Goal: Task Accomplishment & Management: Manage account settings

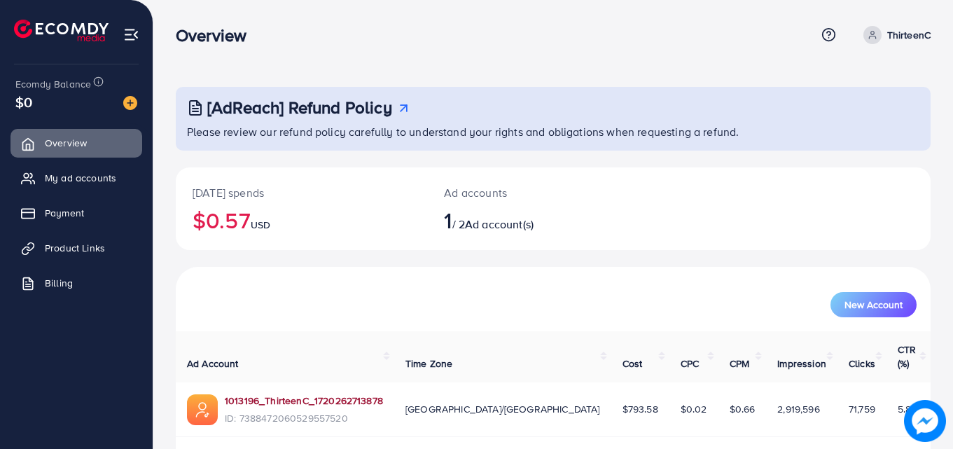
click at [317, 394] on link "1013196_ThirteenC_1720262713878" at bounding box center [304, 401] width 158 height 14
click at [83, 217] on span "Payment" at bounding box center [67, 213] width 39 height 14
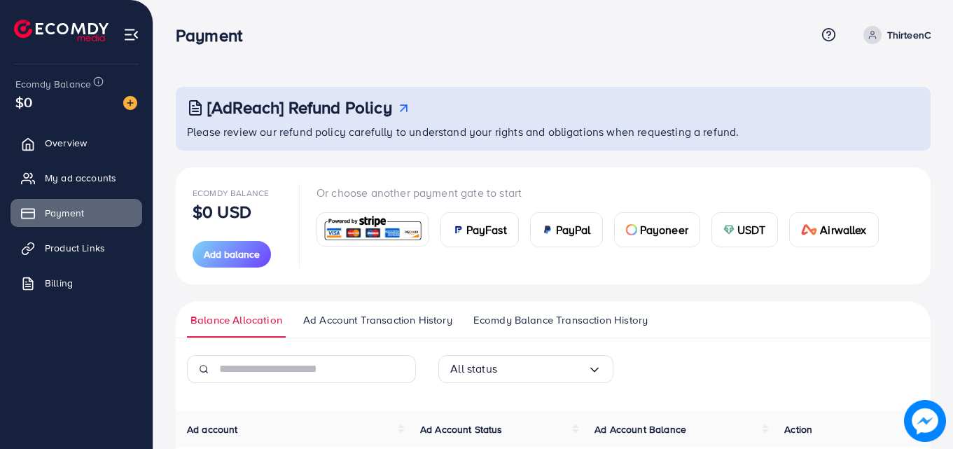
scroll to position [156, 0]
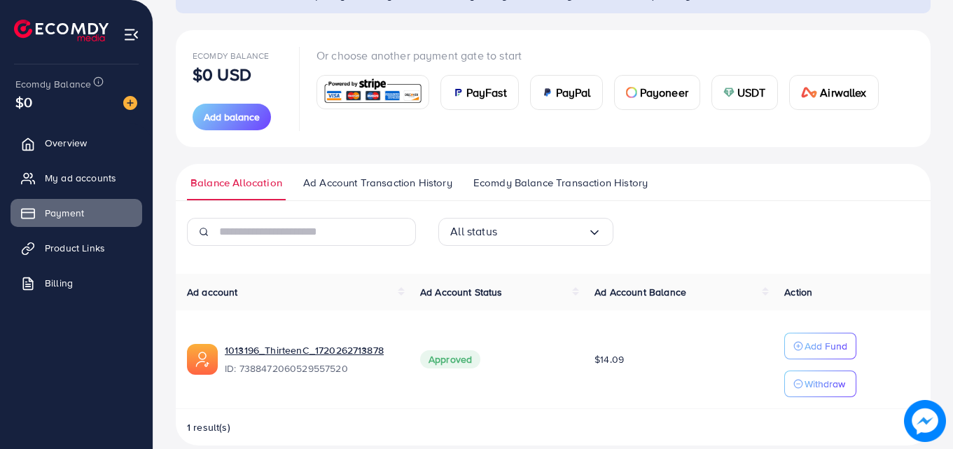
scroll to position [156, 0]
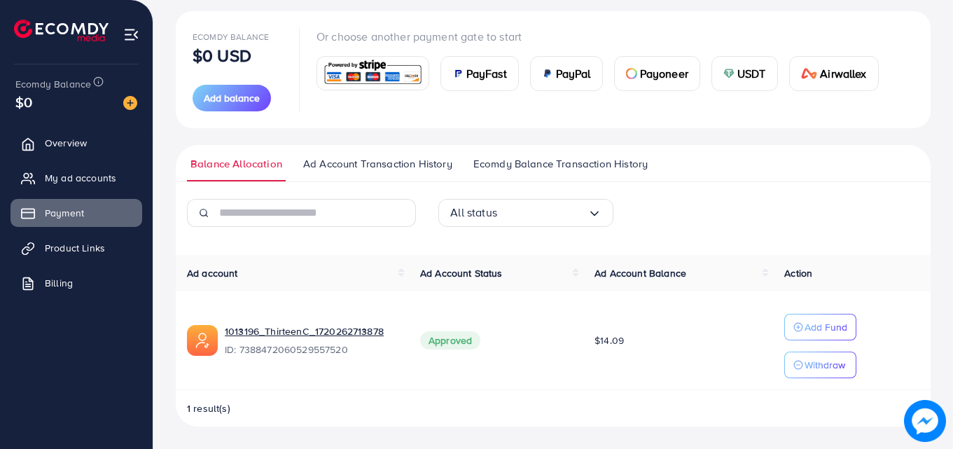
drag, startPoint x: 630, startPoint y: 338, endPoint x: 611, endPoint y: 401, distance: 65.6
click at [595, 352] on td "$14.09" at bounding box center [678, 340] width 190 height 99
click at [612, 392] on div "Ad account Ad Account Status Ad Account Balance Action 1013196_ThirteenC_172026…" at bounding box center [553, 341] width 755 height 172
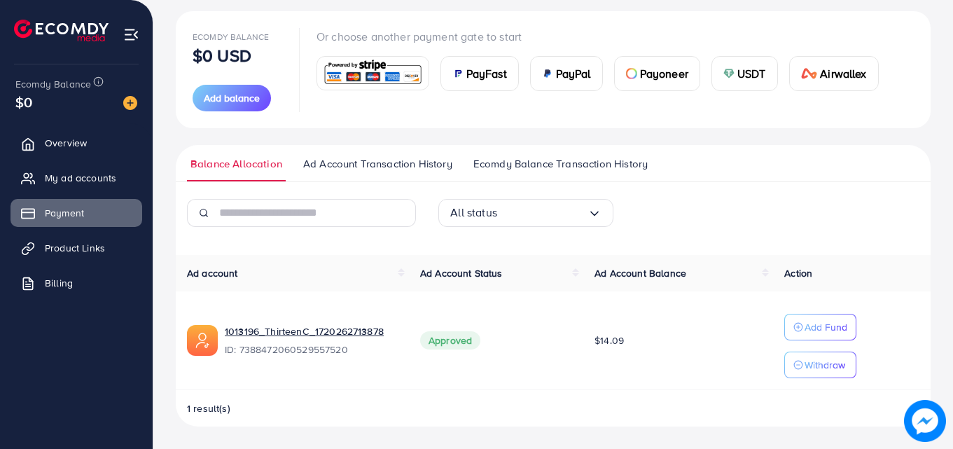
click at [618, 353] on td "$14.09" at bounding box center [678, 340] width 190 height 99
click at [625, 359] on td "$14.09" at bounding box center [678, 340] width 190 height 99
click at [614, 351] on td "$14.09" at bounding box center [678, 340] width 190 height 99
click at [609, 341] on span "$14.09" at bounding box center [609, 340] width 29 height 14
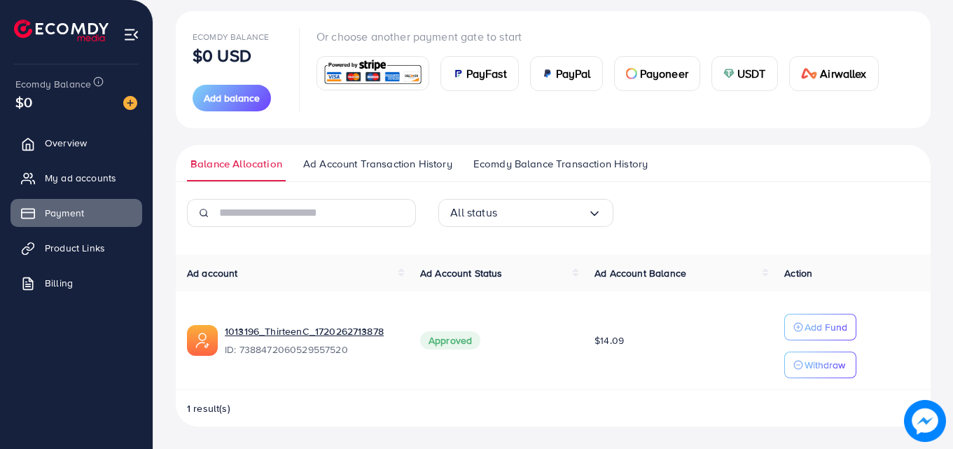
click at [609, 341] on span "$14.09" at bounding box center [609, 340] width 29 height 14
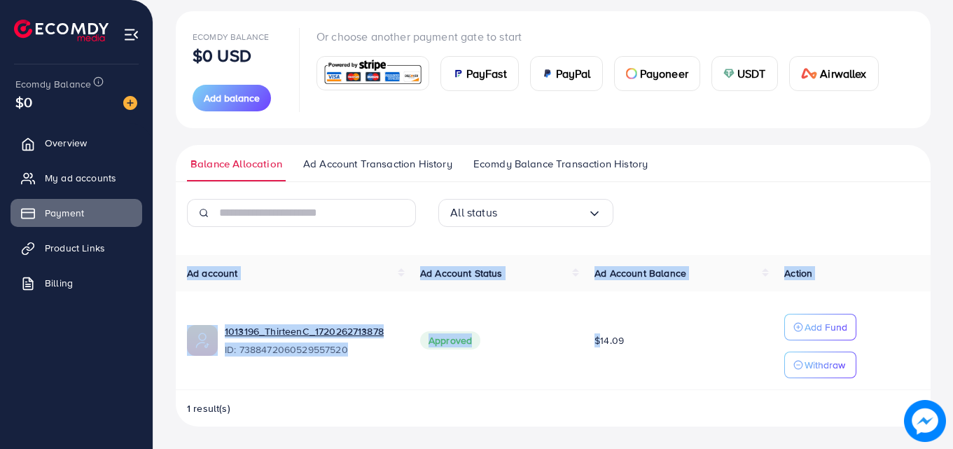
click at [609, 341] on span "$14.09" at bounding box center [609, 340] width 29 height 14
drag, startPoint x: 609, startPoint y: 341, endPoint x: 621, endPoint y: 377, distance: 37.7
click at [609, 342] on span "$14.09" at bounding box center [609, 340] width 29 height 14
drag, startPoint x: 621, startPoint y: 378, endPoint x: 593, endPoint y: 378, distance: 28.0
click at [593, 378] on td "$14.09" at bounding box center [678, 340] width 190 height 99
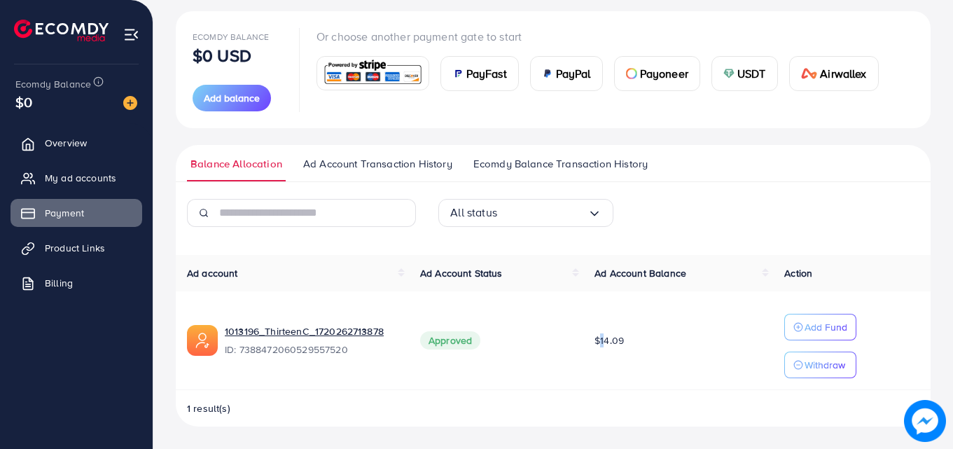
click at [593, 378] on td "$14.09" at bounding box center [678, 340] width 190 height 99
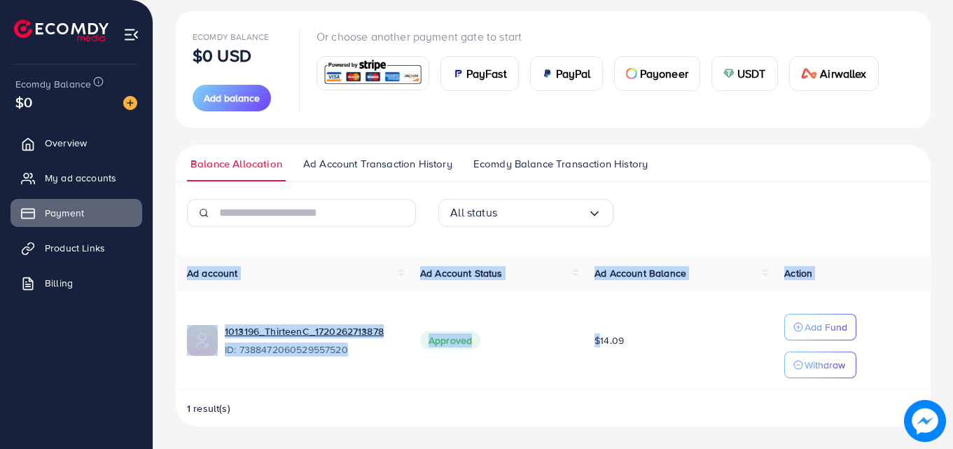
click at [593, 378] on td "$14.09" at bounding box center [678, 340] width 190 height 99
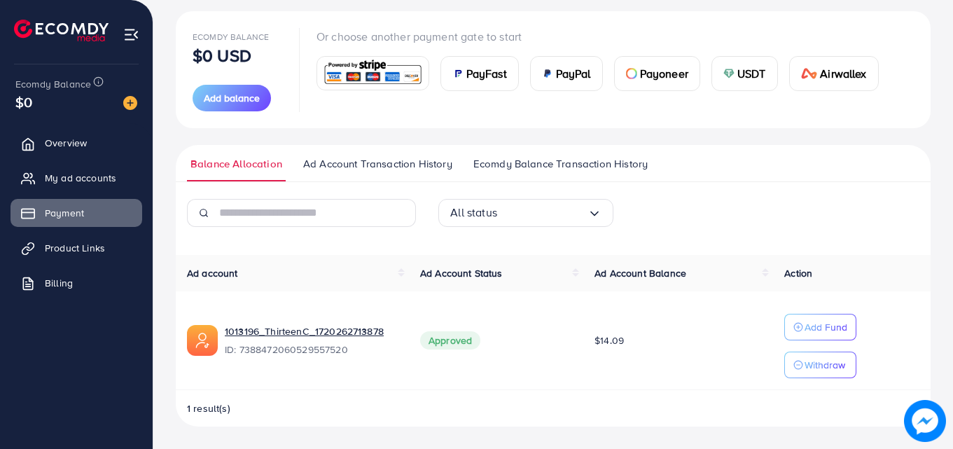
click at [423, 350] on td "Approved" at bounding box center [496, 340] width 174 height 99
click at [438, 348] on span "Approved" at bounding box center [450, 340] width 60 height 18
click at [441, 348] on span "Approved" at bounding box center [450, 340] width 60 height 18
drag, startPoint x: 441, startPoint y: 348, endPoint x: 459, endPoint y: 348, distance: 18.2
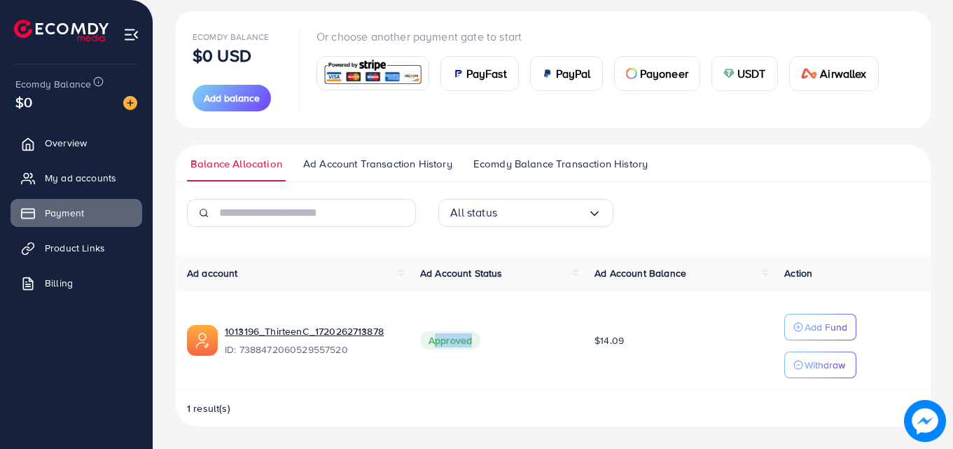
click at [443, 348] on span "Approved" at bounding box center [450, 340] width 60 height 18
click at [548, 374] on td "Approved" at bounding box center [496, 340] width 174 height 99
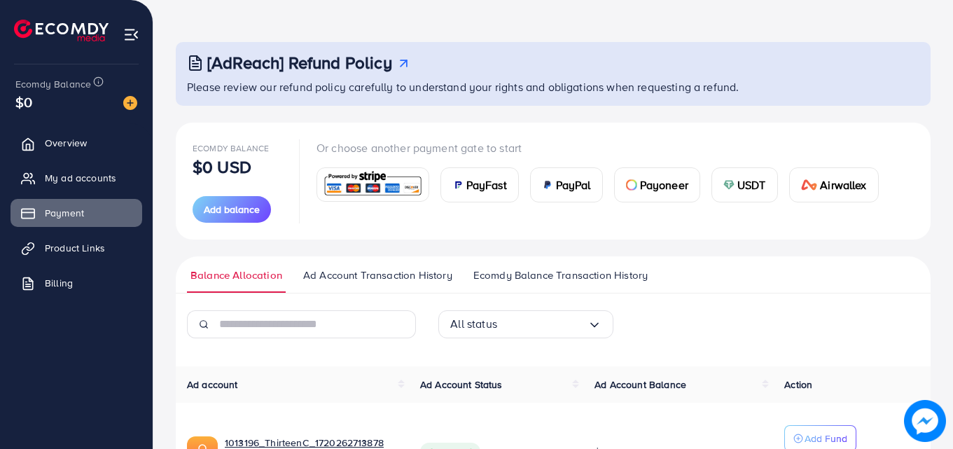
scroll to position [0, 0]
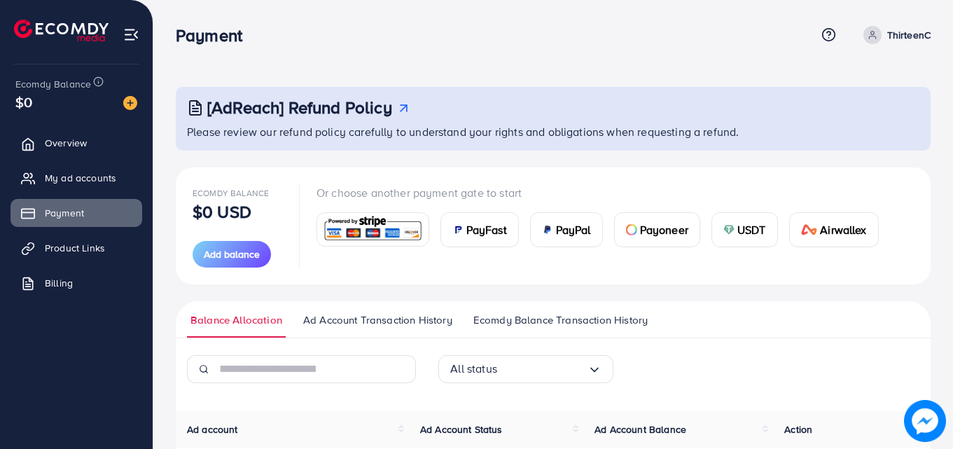
click at [908, 43] on div "Payment Help Center Contact Support Term and policy About Us ThirteenC Profile …" at bounding box center [553, 35] width 755 height 38
drag, startPoint x: 904, startPoint y: 39, endPoint x: 897, endPoint y: 51, distance: 14.4
click at [903, 38] on p "ThirteenC" at bounding box center [908, 35] width 43 height 17
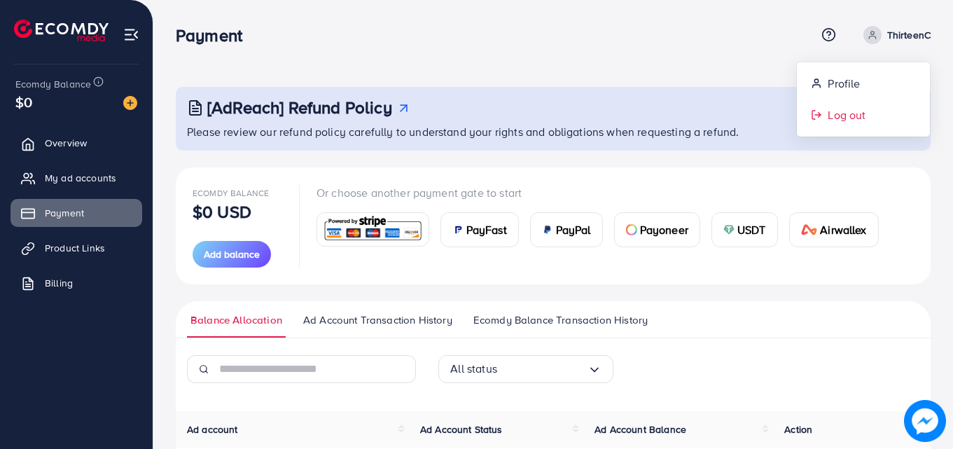
click at [847, 111] on span "Log out" at bounding box center [847, 114] width 38 height 17
